Goal: Obtain resource: Download file/media

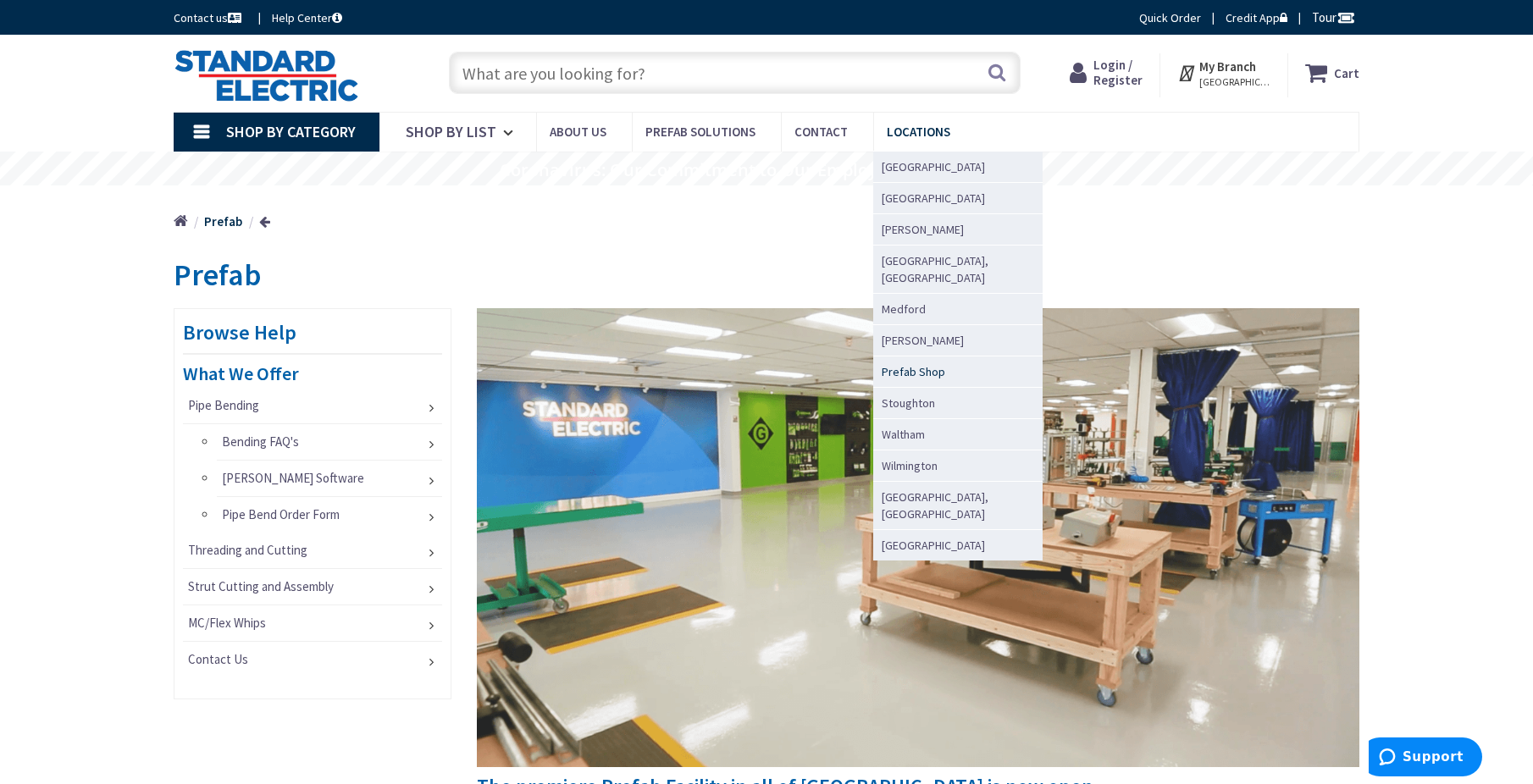
click at [909, 363] on span "Prefab Shop" at bounding box center [914, 372] width 63 height 17
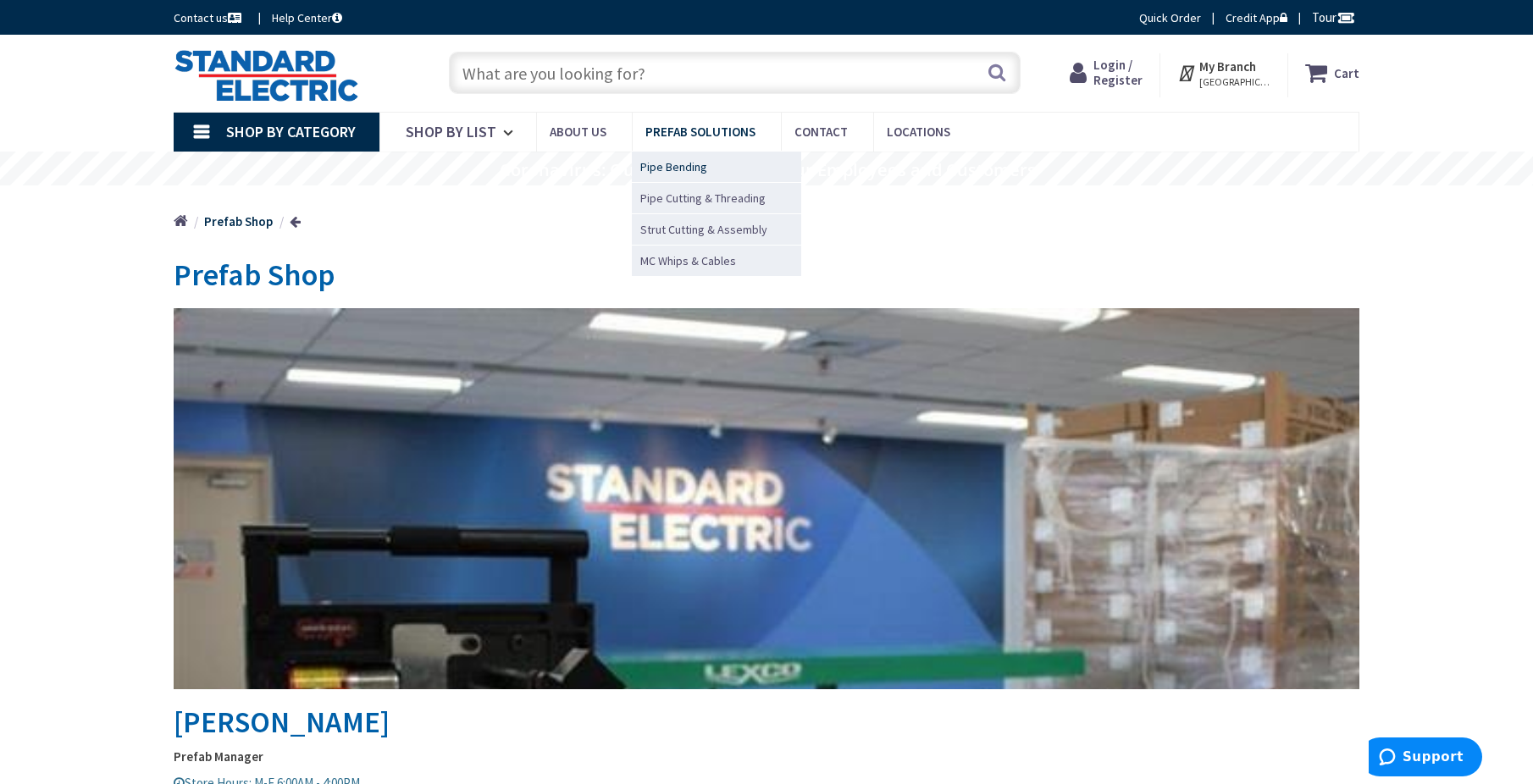
click at [685, 166] on span "Pipe Bending" at bounding box center [674, 167] width 67 height 17
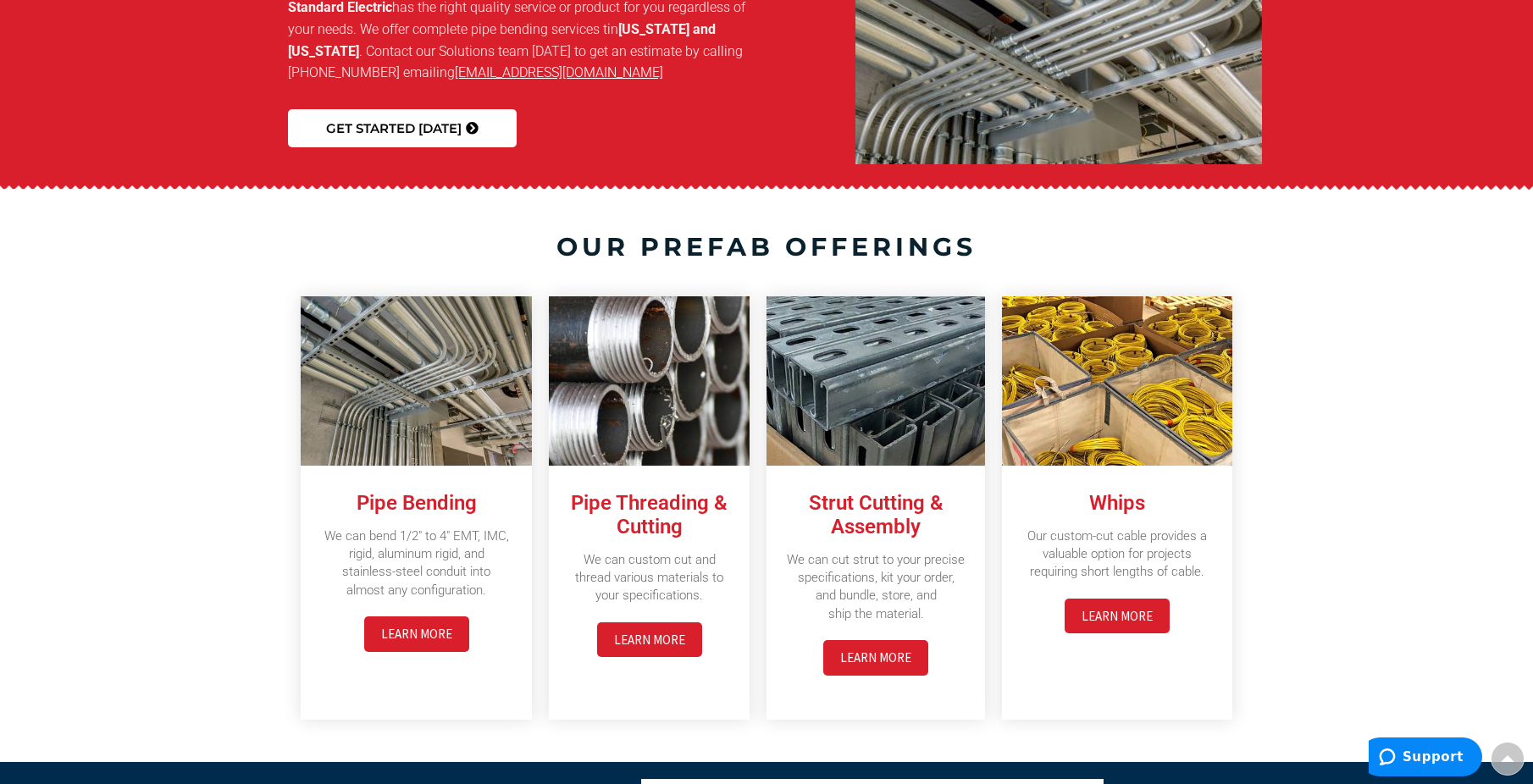
scroll to position [3400, 0]
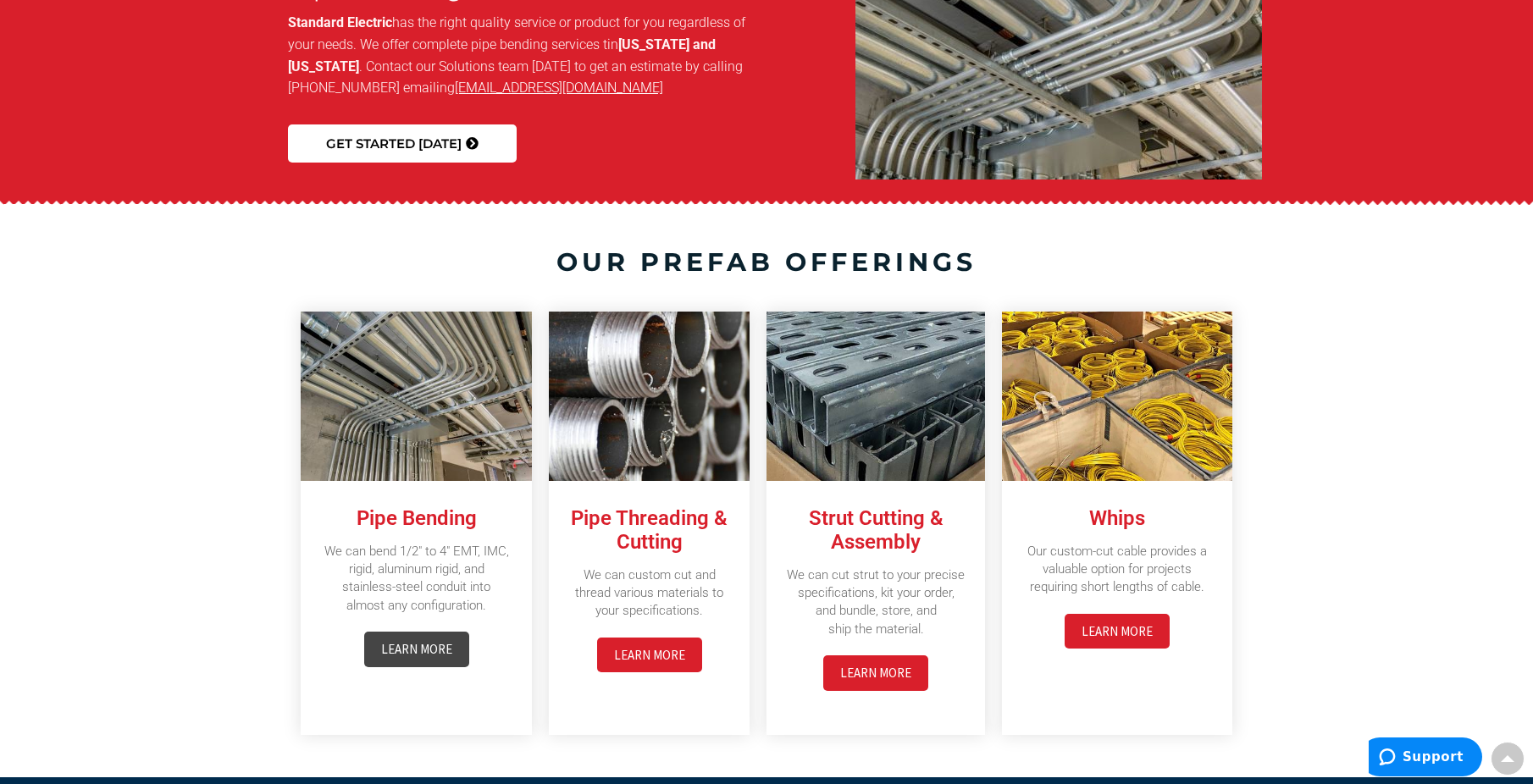
click at [439, 632] on link "LEARN MORE" at bounding box center [417, 649] width 105 height 35
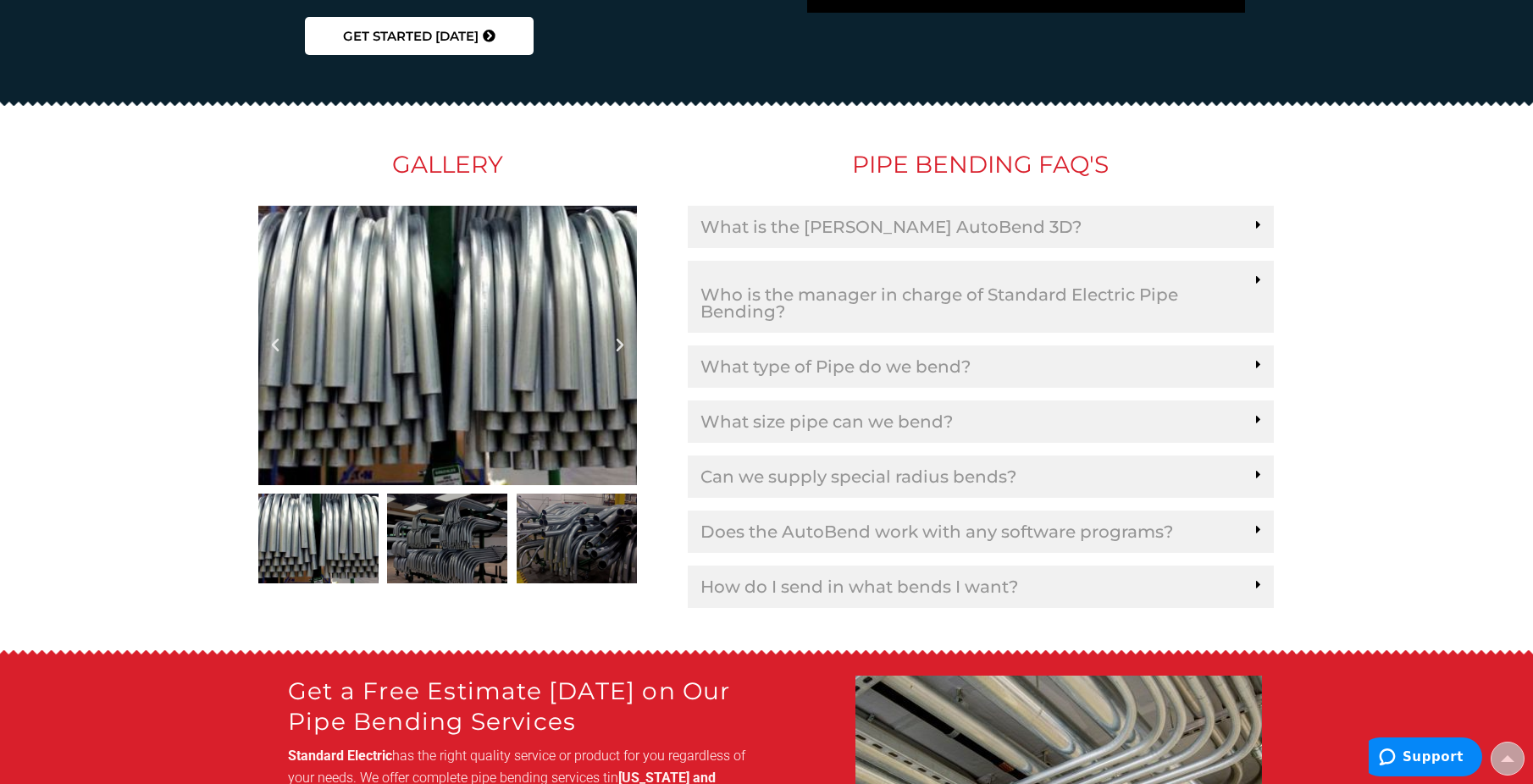
scroll to position [2709, 0]
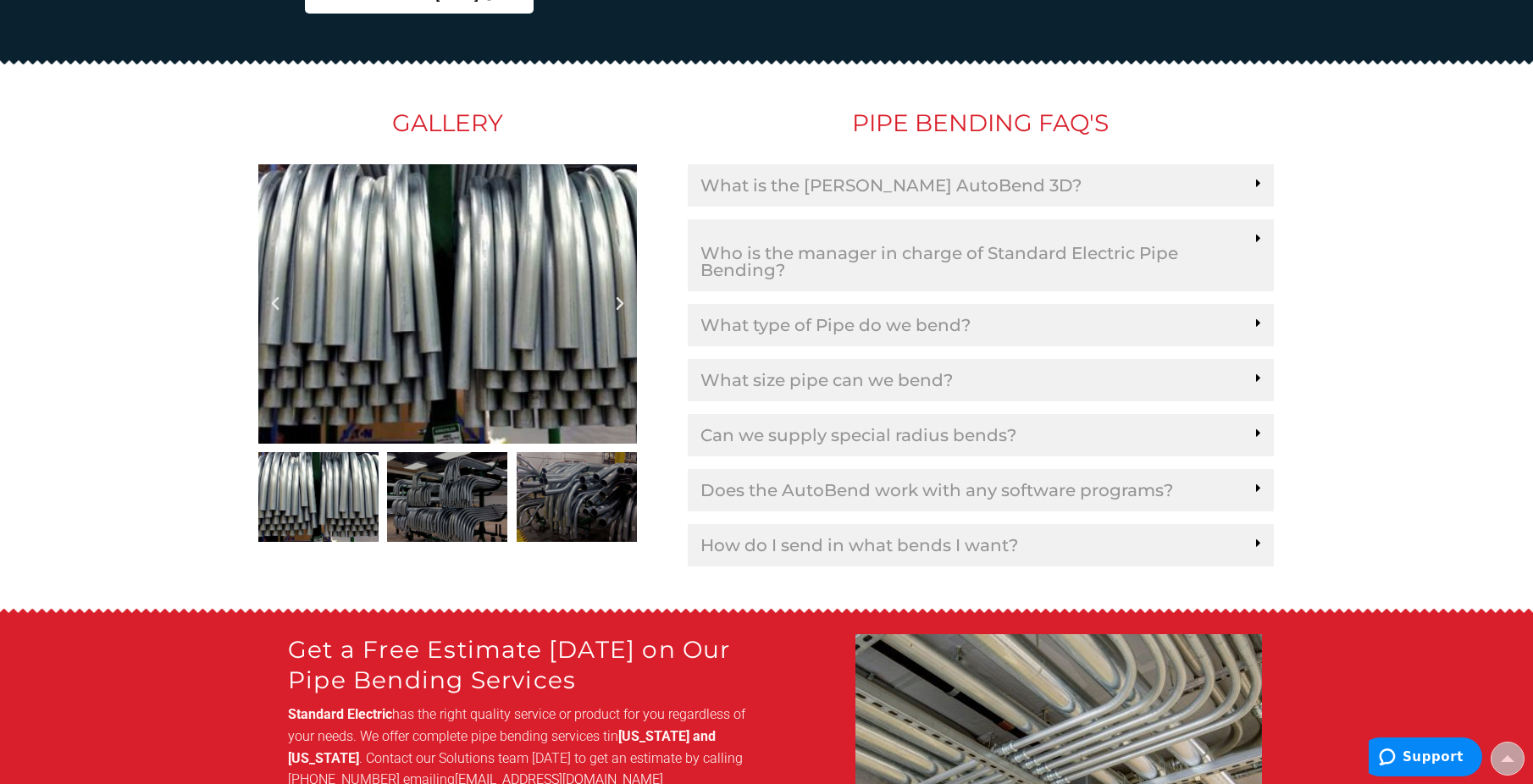
click at [883, 537] on link "How do I send in what bends I want?" at bounding box center [859, 545] width 317 height 17
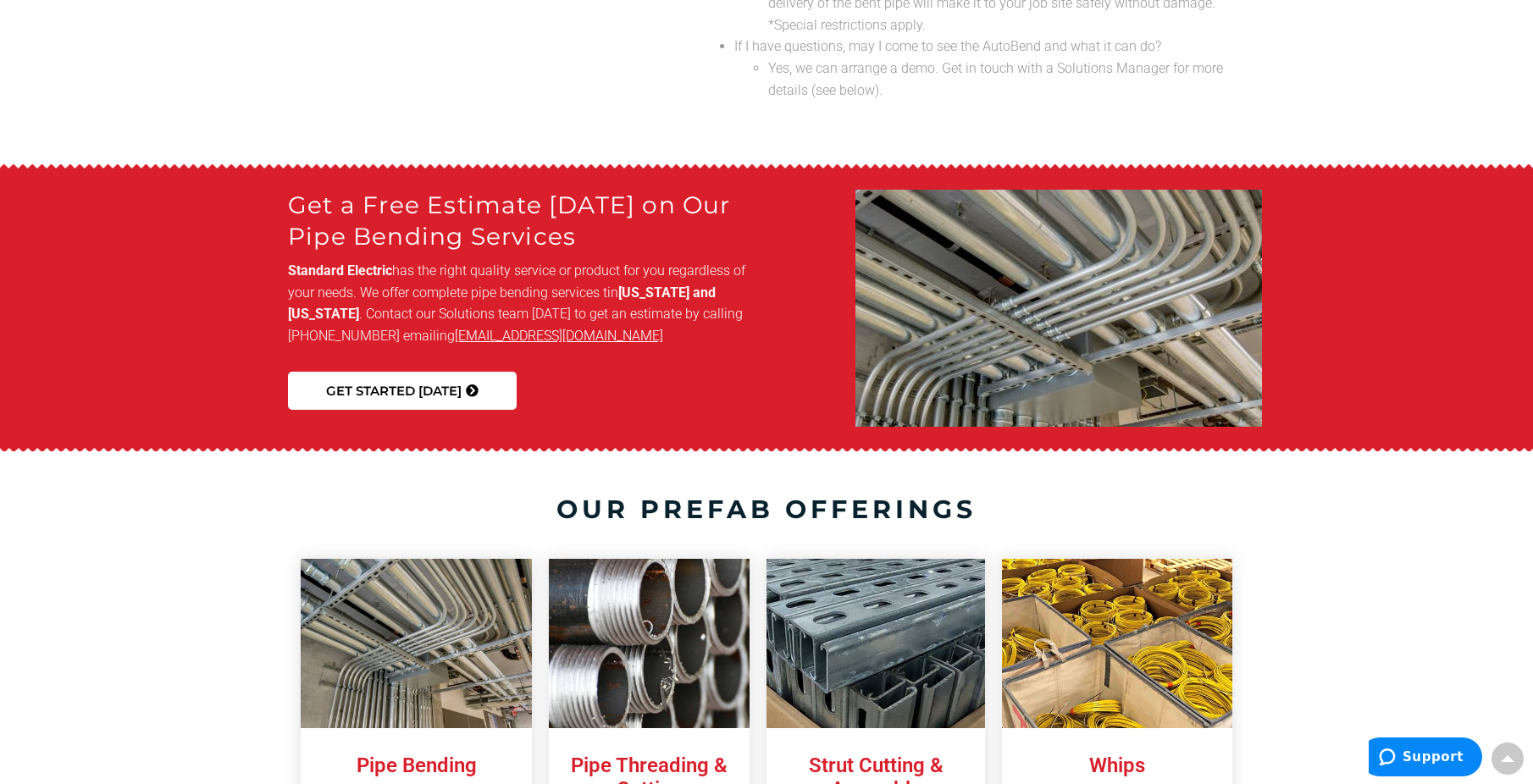
scroll to position [3556, 0]
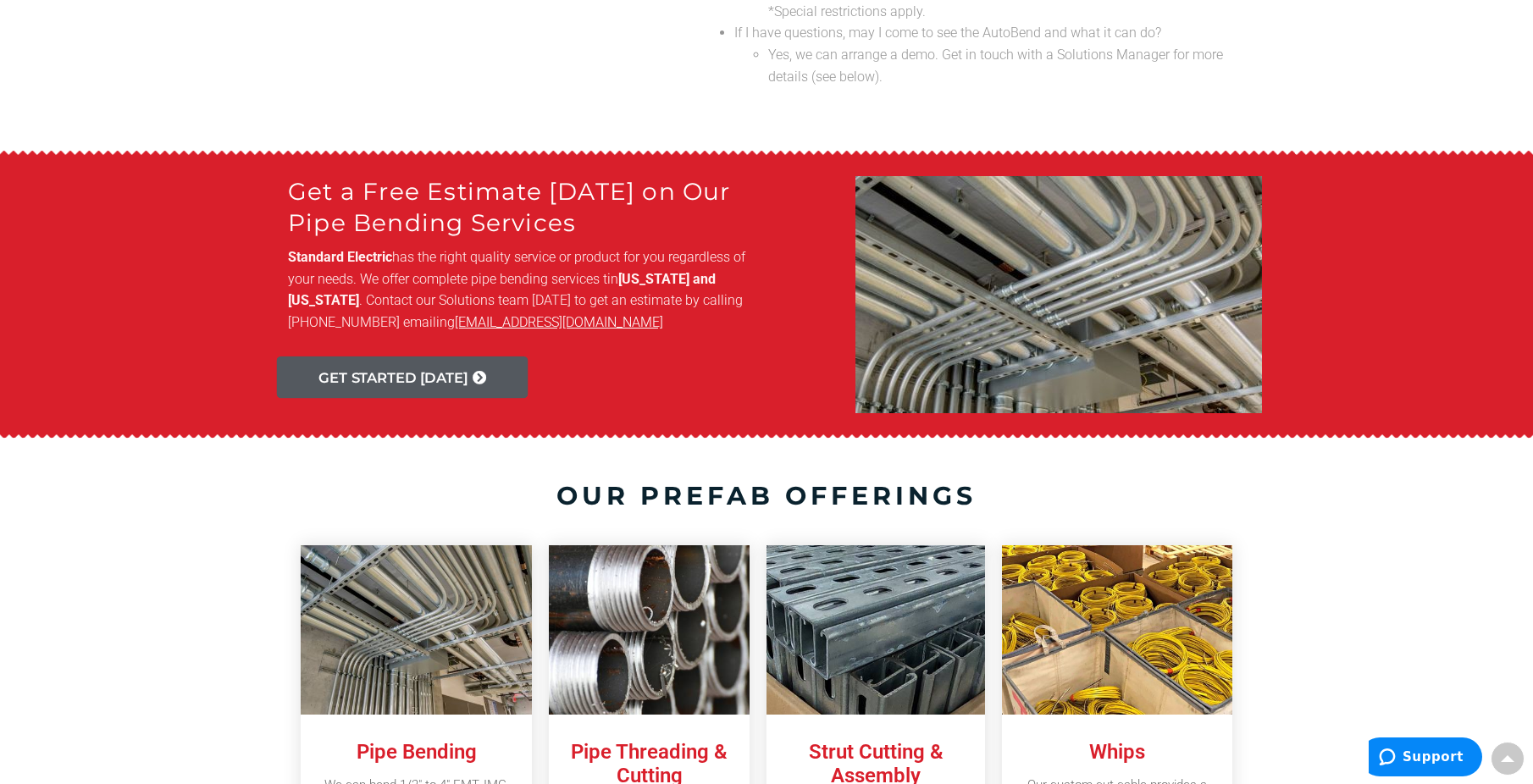
click at [453, 371] on span "get started today" at bounding box center [393, 378] width 149 height 15
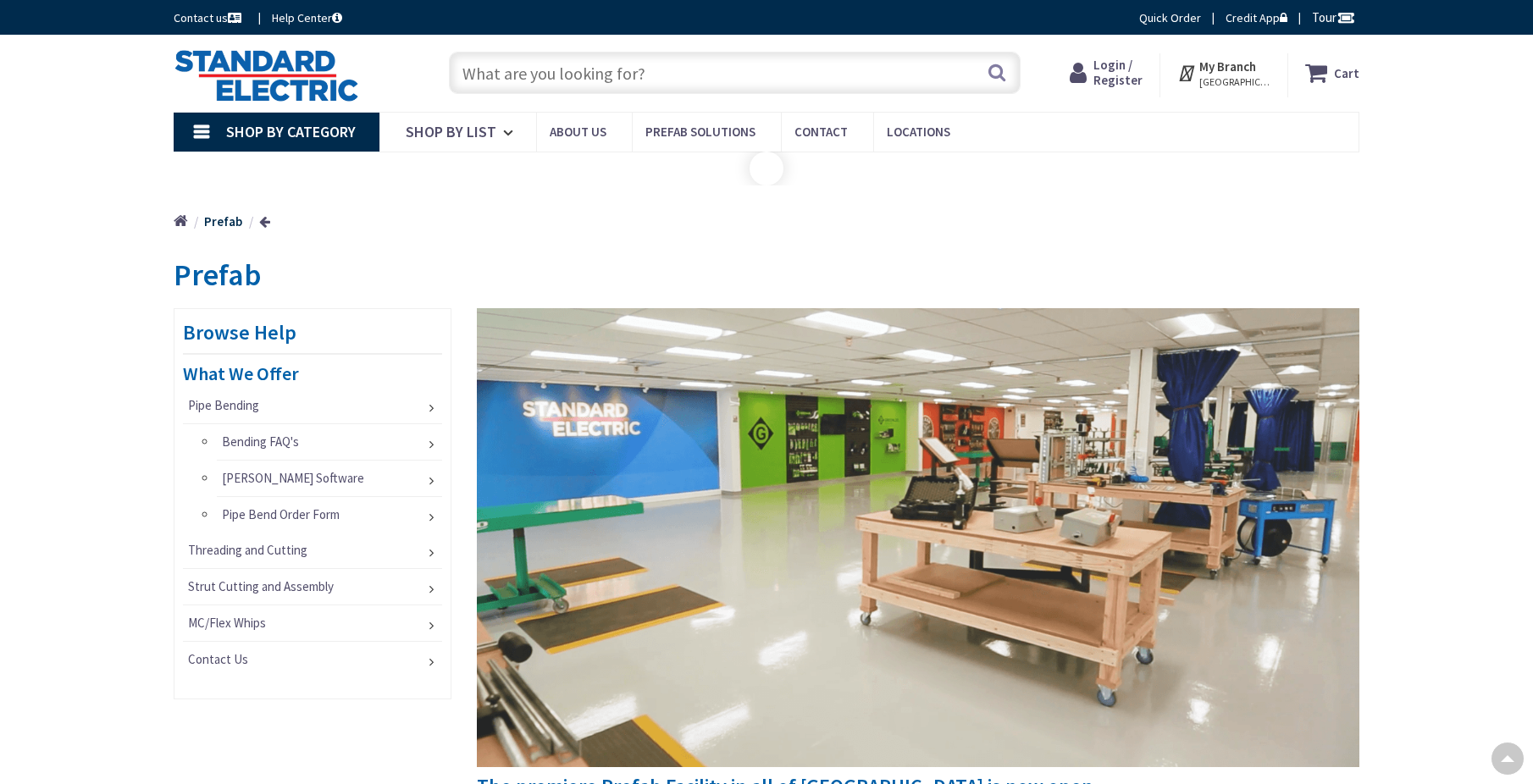
scroll to position [1824, 0]
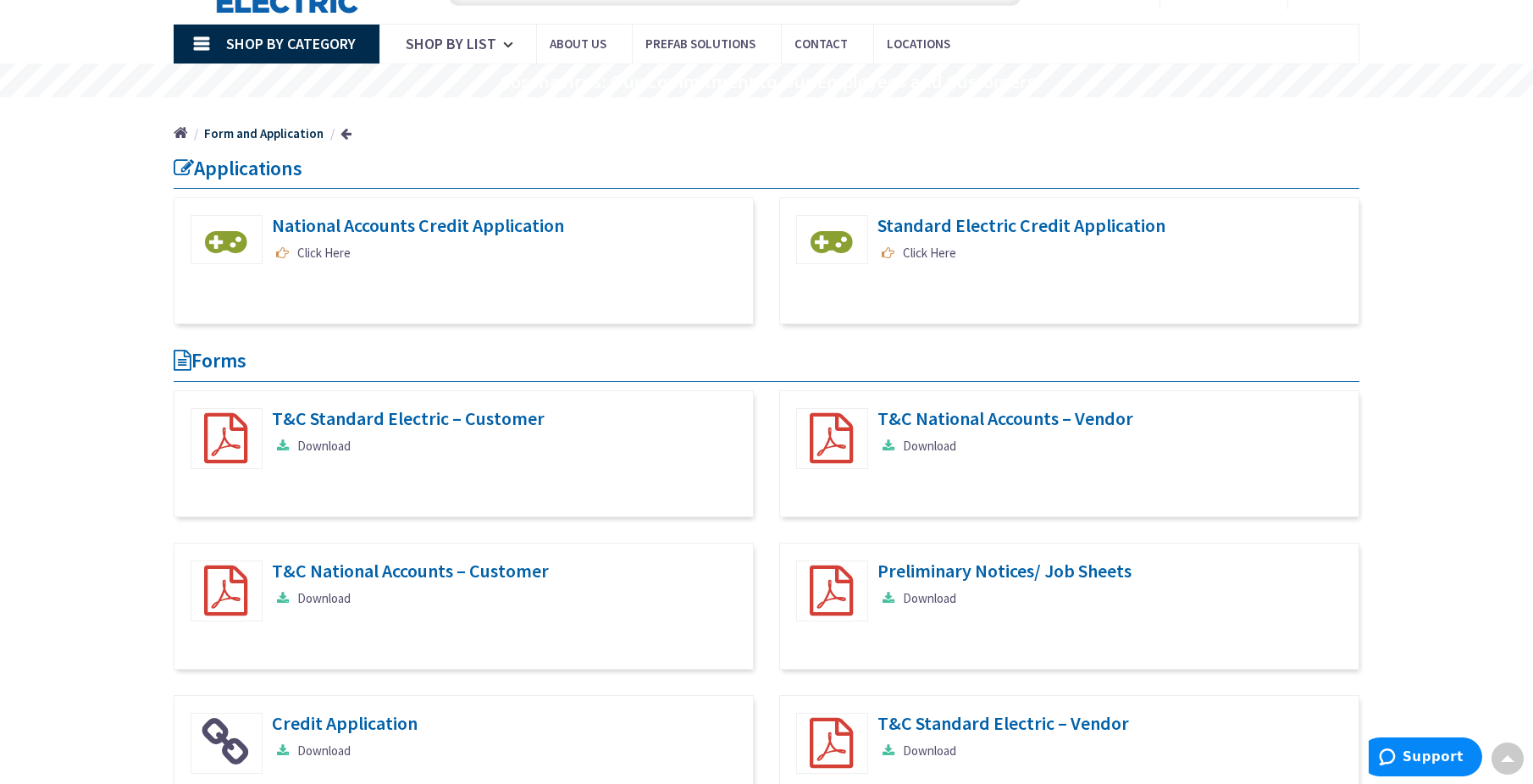
scroll to position [85, 0]
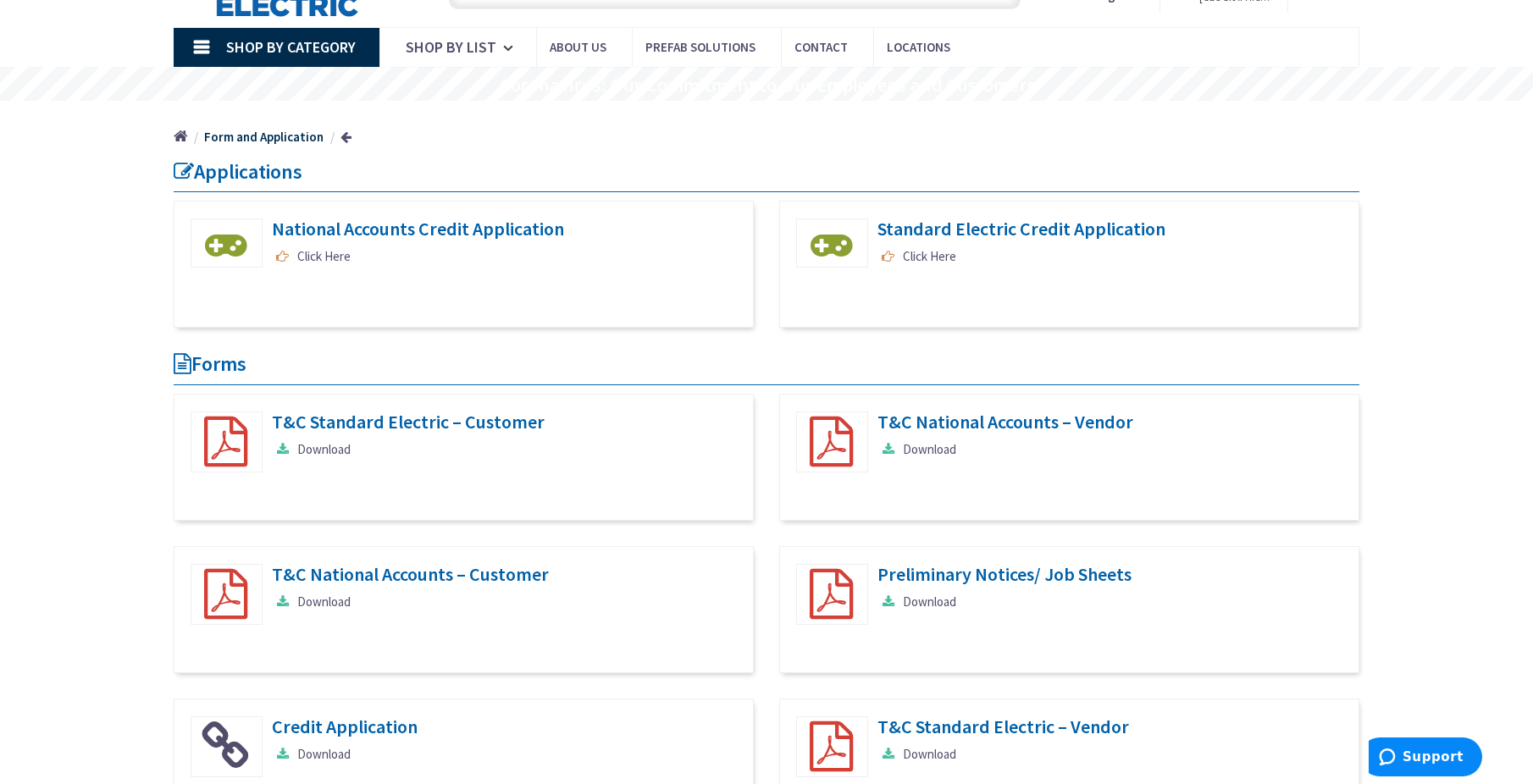
click at [925, 602] on link "Download" at bounding box center [917, 601] width 79 height 18
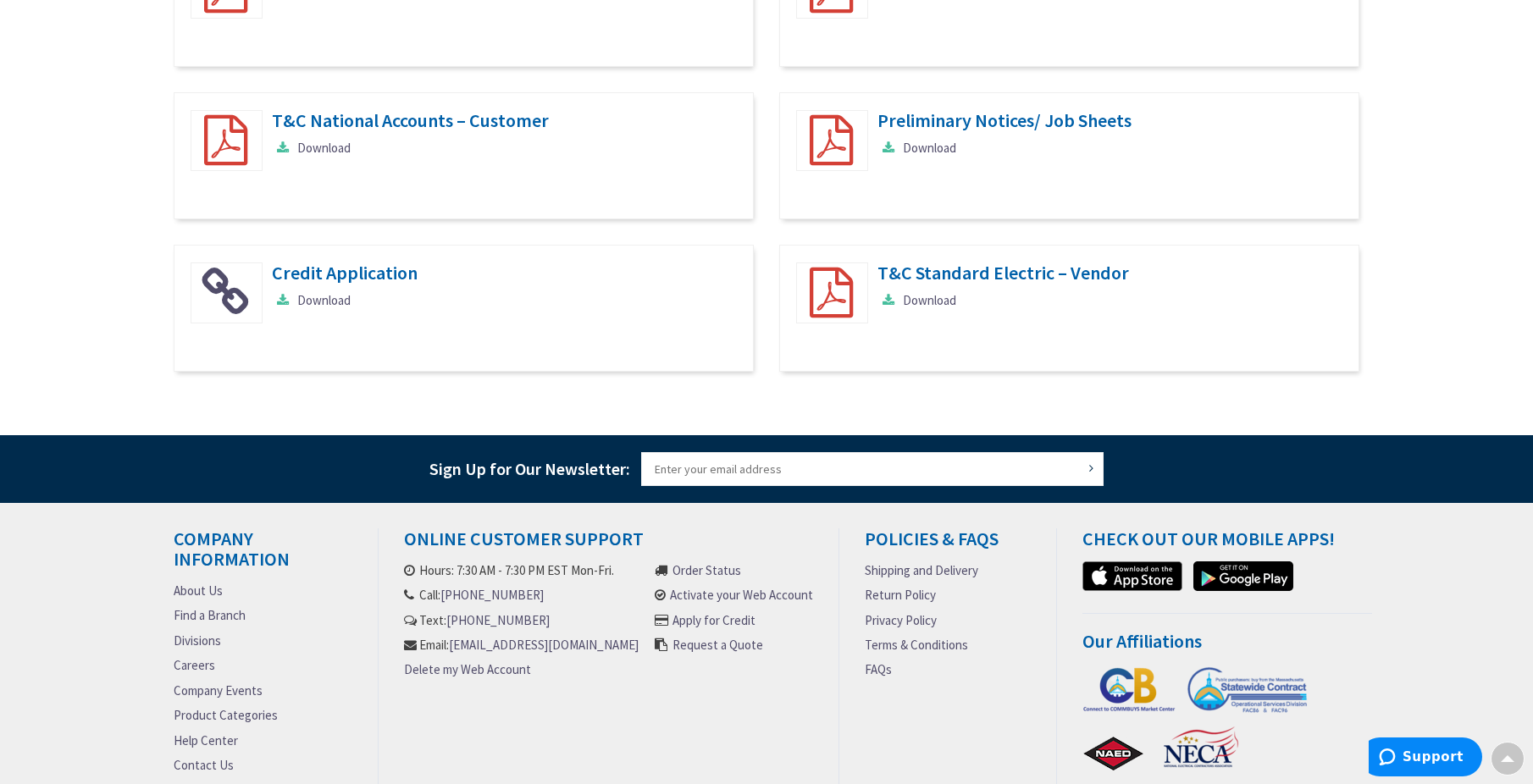
scroll to position [592, 0]
